Goal: Navigation & Orientation: Find specific page/section

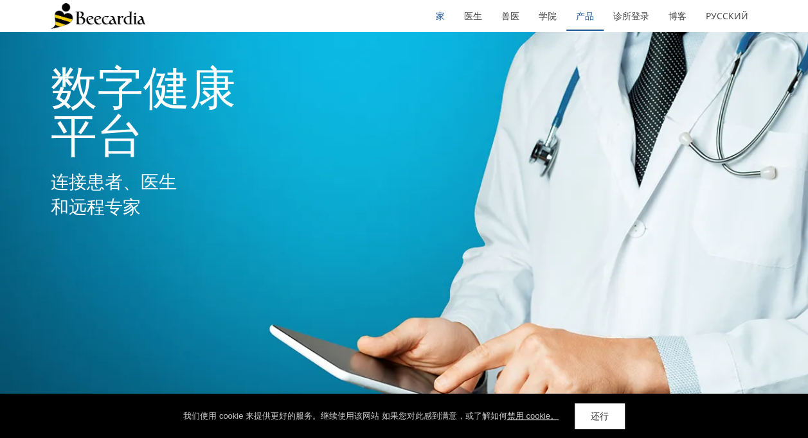
click at [580, 20] on link "产品" at bounding box center [584, 16] width 37 height 30
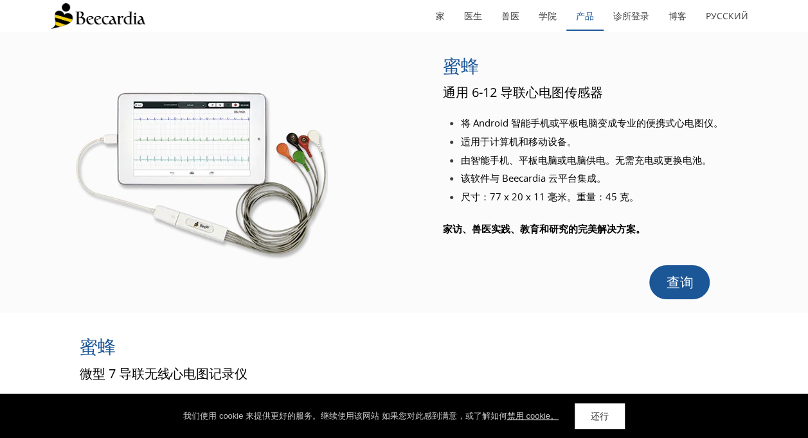
click at [589, 17] on link "产品" at bounding box center [584, 16] width 37 height 30
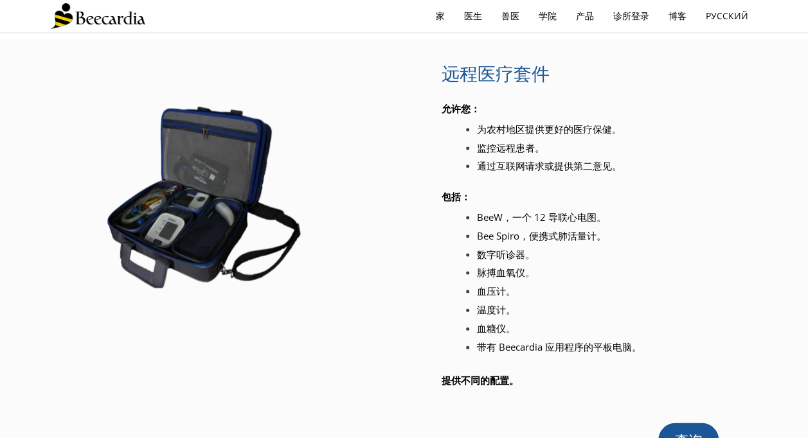
scroll to position [1319, 0]
